Goal: Use online tool/utility: Utilize a website feature to perform a specific function

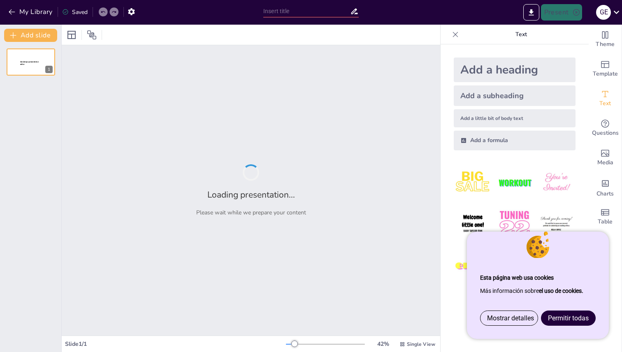
type input "New Sendsteps"
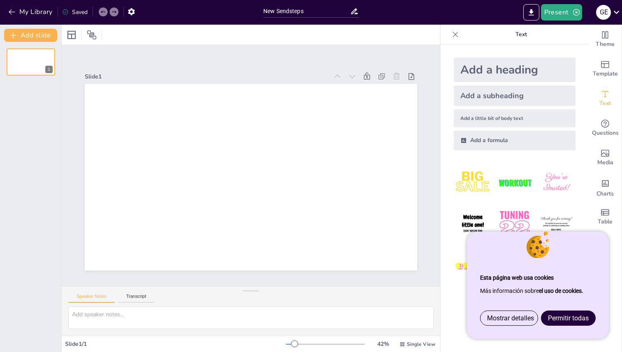
click at [566, 317] on span "Permitir todas" at bounding box center [568, 319] width 41 height 8
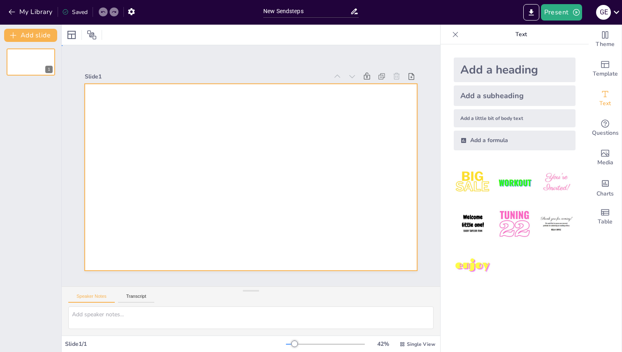
click at [280, 140] on div at bounding box center [245, 176] width 381 height 328
click at [280, 140] on div at bounding box center [247, 177] width 374 height 280
drag, startPoint x: 293, startPoint y: 156, endPoint x: 368, endPoint y: 138, distance: 77.0
click at [368, 138] on div at bounding box center [243, 174] width 372 height 361
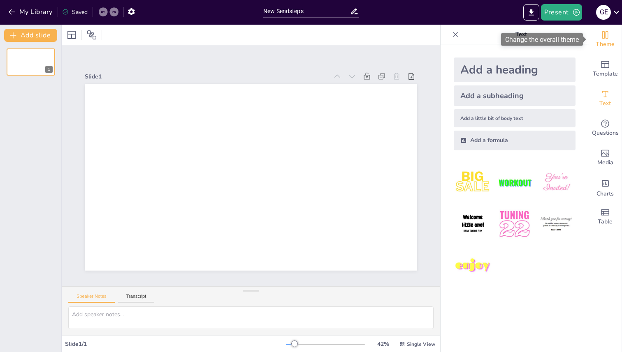
click at [610, 41] on span "Theme" at bounding box center [604, 44] width 19 height 9
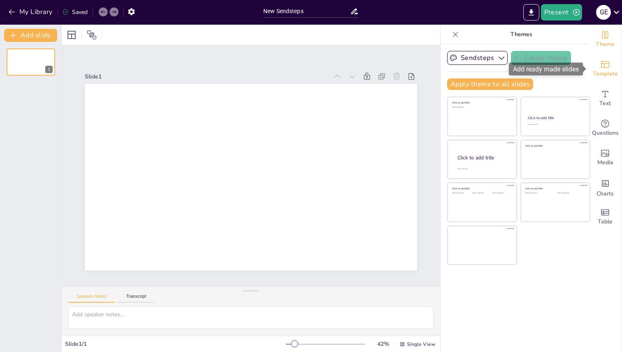
click at [610, 62] on div "Template" at bounding box center [604, 69] width 33 height 30
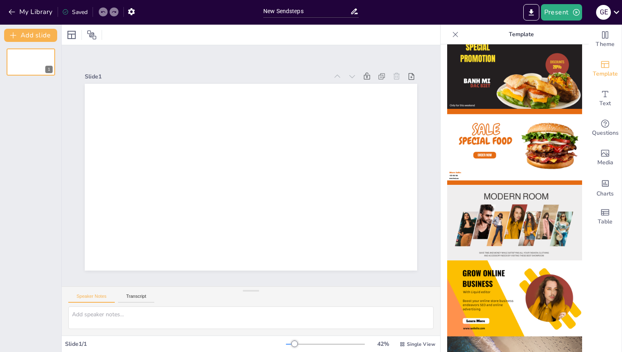
scroll to position [19, 0]
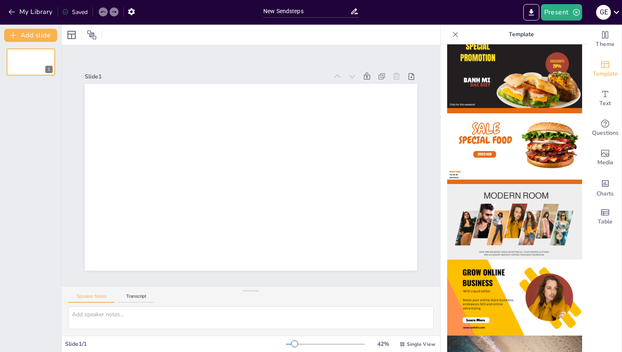
click at [532, 153] on img at bounding box center [514, 146] width 135 height 76
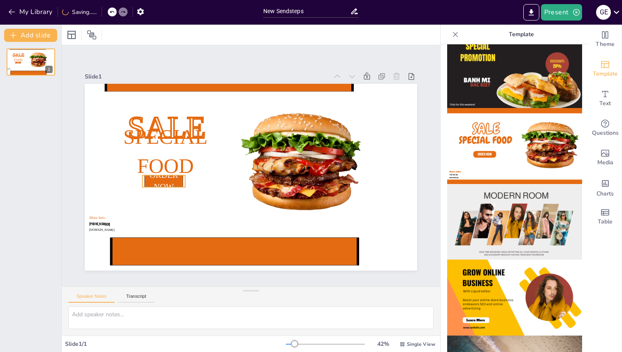
click at [205, 98] on span "ORDER NOW" at bounding box center [218, 83] width 26 height 30
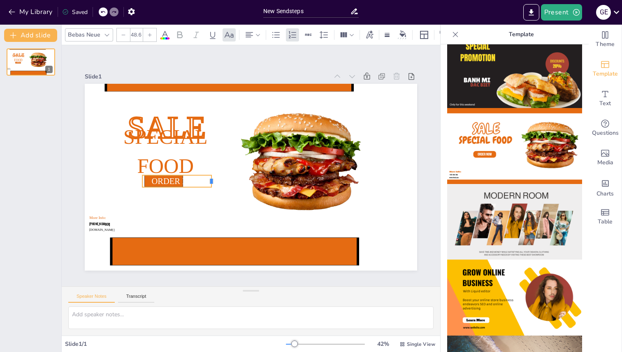
drag, startPoint x: 186, startPoint y: 182, endPoint x: 212, endPoint y: 184, distance: 26.0
click at [212, 180] on div at bounding box center [212, 173] width 9 height 13
click at [167, 179] on p "Special Food" at bounding box center [167, 143] width 143 height 72
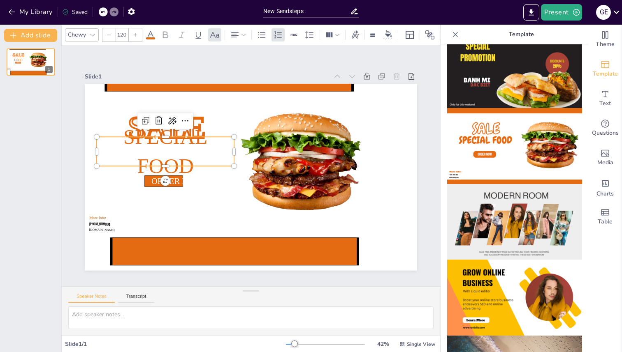
click at [167, 180] on div "SALE ORDER NOW Special Food [PHONE_NUMBER] More Info: [DOMAIN_NAME]" at bounding box center [249, 177] width 364 height 252
type input "48.6"
click at [180, 170] on span "ORDER NOW" at bounding box center [175, 158] width 51 height 25
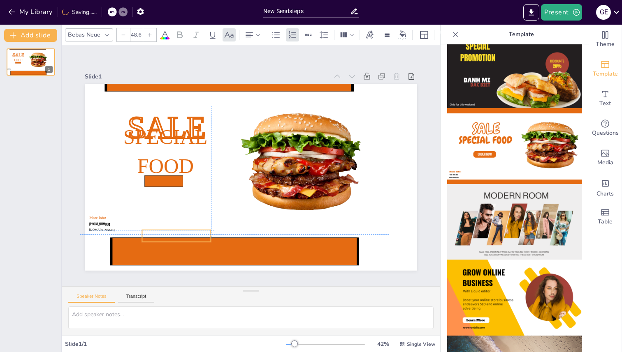
drag, startPoint x: 179, startPoint y: 181, endPoint x: 182, endPoint y: 231, distance: 50.3
click at [182, 229] on span "ORDER NOW" at bounding box center [163, 219] width 51 height 20
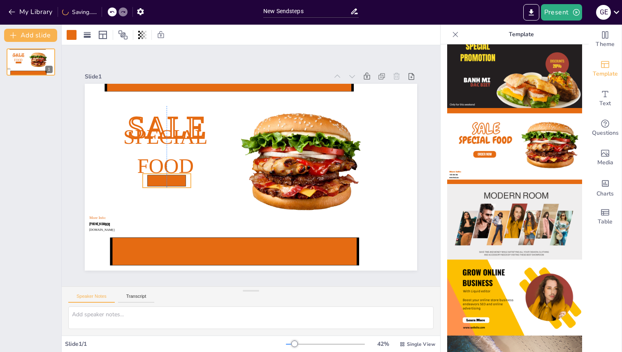
click at [177, 158] on icon at bounding box center [167, 145] width 39 height 26
drag, startPoint x: 177, startPoint y: 181, endPoint x: 177, endPoint y: 202, distance: 21.0
click at [213, 101] on icon at bounding box center [218, 81] width 11 height 38
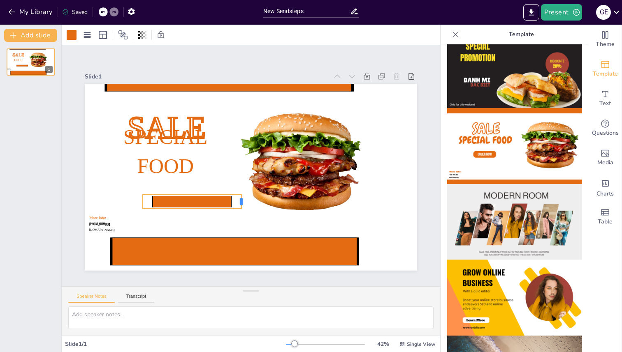
drag, startPoint x: 192, startPoint y: 201, endPoint x: 243, endPoint y: 203, distance: 51.8
click at [242, 203] on div at bounding box center [236, 199] width 9 height 15
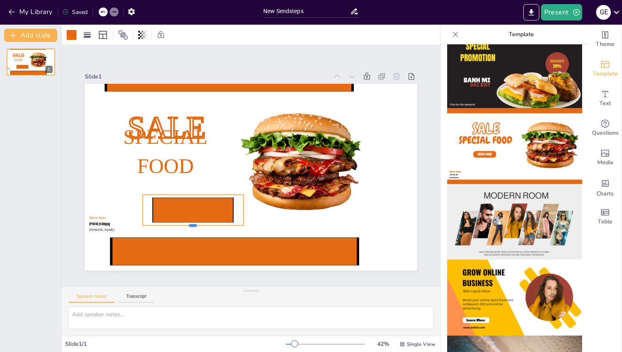
drag, startPoint x: 195, startPoint y: 209, endPoint x: 201, endPoint y: 226, distance: 17.8
click at [201, 226] on div at bounding box center [181, 216] width 100 height 28
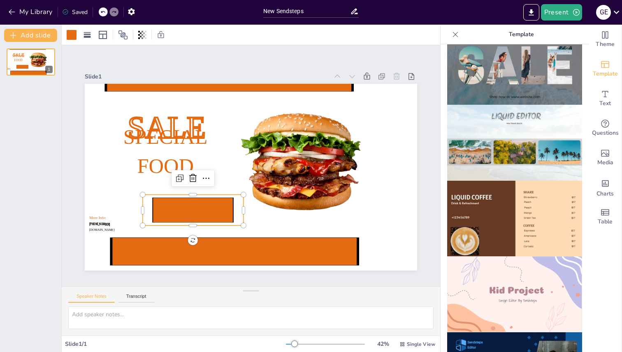
scroll to position [480, 0]
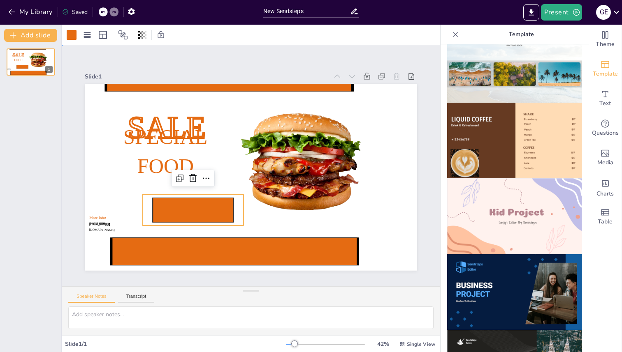
click at [240, 278] on div "Slide 1 SALE ORDER NOW Special Food [PHONE_NUMBER] More Info: [DOMAIN_NAME]" at bounding box center [251, 166] width 420 height 315
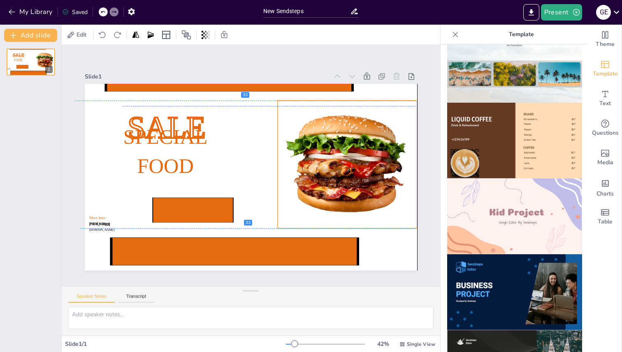
drag, startPoint x: 332, startPoint y: 125, endPoint x: 375, endPoint y: 129, distance: 43.4
click at [375, 129] on div at bounding box center [339, 204] width 179 height 174
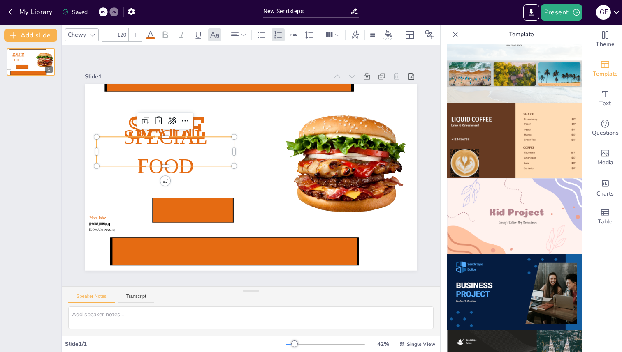
click at [184, 125] on div "SALE ORDER NOW Special Food [PHONE_NUMBER] More Info: [DOMAIN_NAME]" at bounding box center [245, 176] width 379 height 306
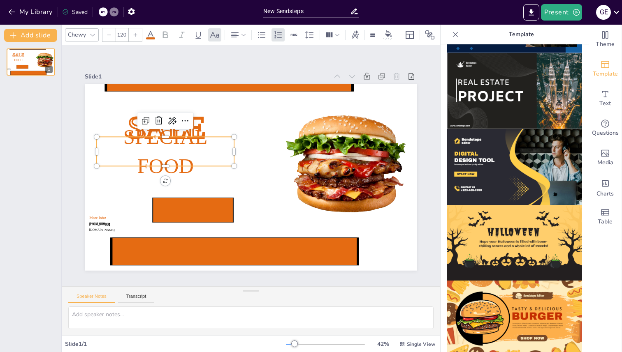
scroll to position [769, 0]
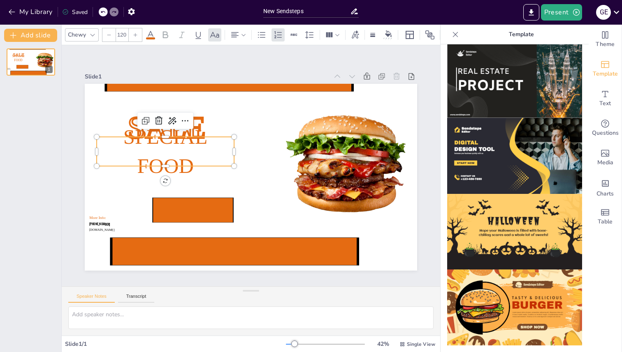
click at [494, 149] on img at bounding box center [514, 156] width 135 height 76
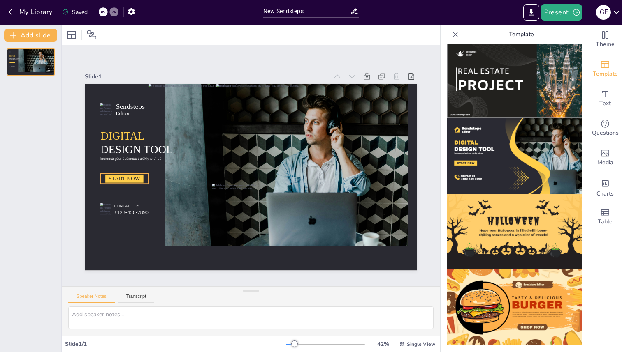
click at [133, 124] on span "START NOW" at bounding box center [135, 113] width 30 height 21
click at [136, 136] on span "START NOW" at bounding box center [129, 126] width 31 height 19
click at [136, 159] on span "START NOW" at bounding box center [125, 152] width 32 height 13
click at [136, 136] on span "START NOW" at bounding box center [129, 126] width 31 height 19
click at [128, 124] on span "START NOW" at bounding box center [135, 113] width 30 height 21
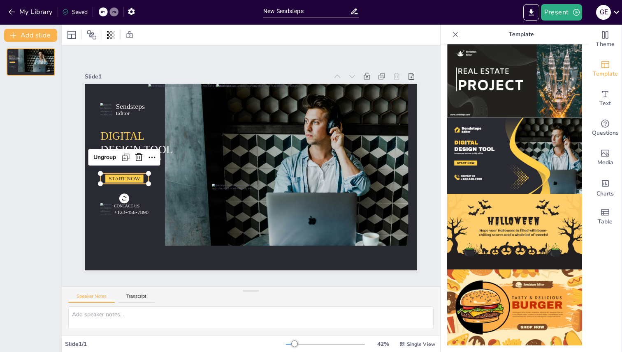
click at [128, 125] on span "START NOW" at bounding box center [135, 114] width 30 height 21
click at [128, 170] on span "START NOW" at bounding box center [124, 165] width 32 height 9
click at [128, 124] on span "START NOW" at bounding box center [135, 113] width 30 height 21
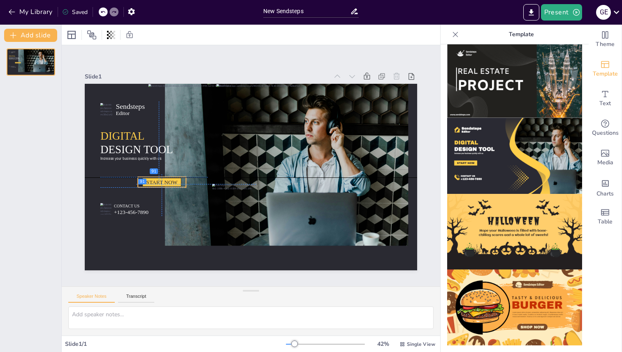
drag, startPoint x: 128, startPoint y: 179, endPoint x: 164, endPoint y: 179, distance: 35.8
click at [310, 124] on span "START NOW" at bounding box center [325, 114] width 31 height 19
click at [161, 154] on span "START NOW" at bounding box center [162, 145] width 31 height 19
click at [161, 170] on span "START NOW" at bounding box center [160, 163] width 32 height 13
drag, startPoint x: 161, startPoint y: 183, endPoint x: 118, endPoint y: 176, distance: 43.7
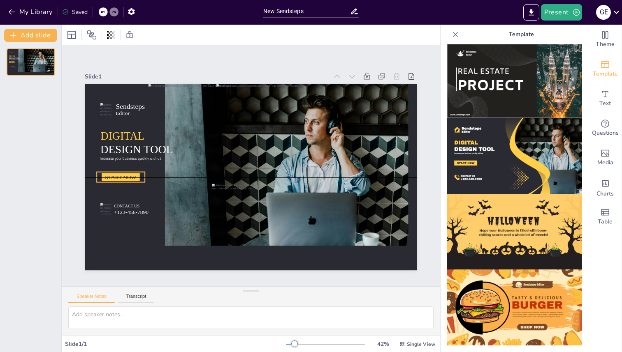
click at [118, 144] on span "START NOW" at bounding box center [124, 137] width 32 height 16
